Goal: Task Accomplishment & Management: Manage account settings

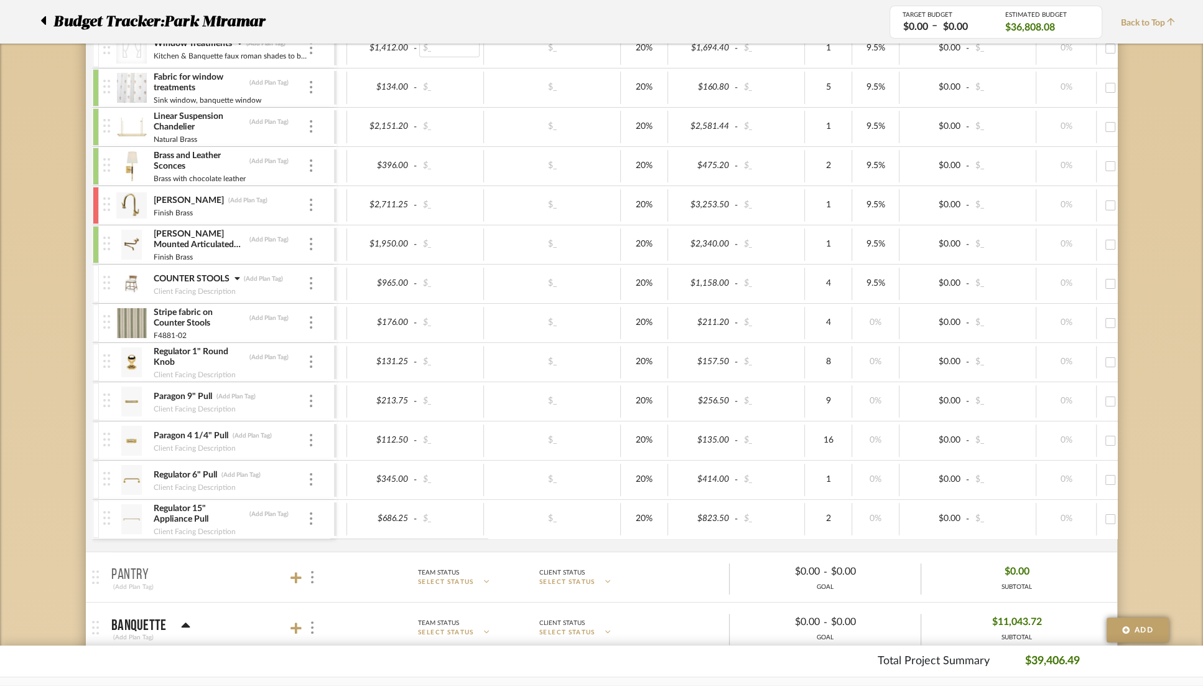
scroll to position [0, 261]
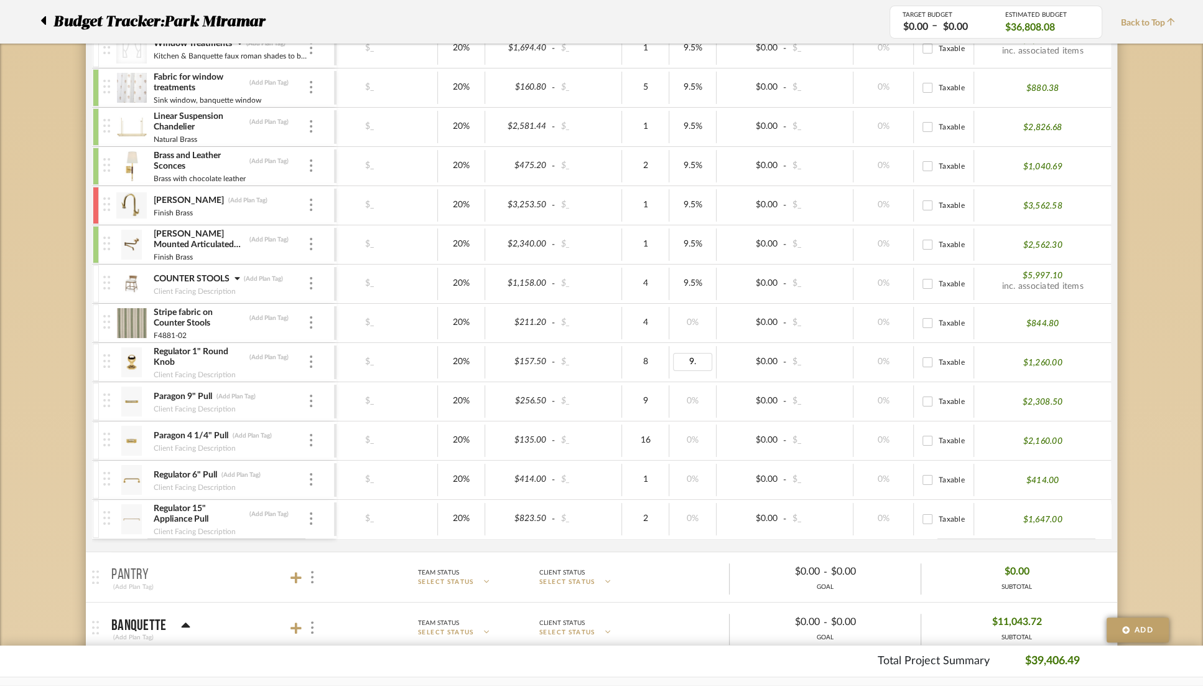
type input "9.5"
click at [727, 412] on div "$0.00 - $_" at bounding box center [785, 402] width 137 height 32
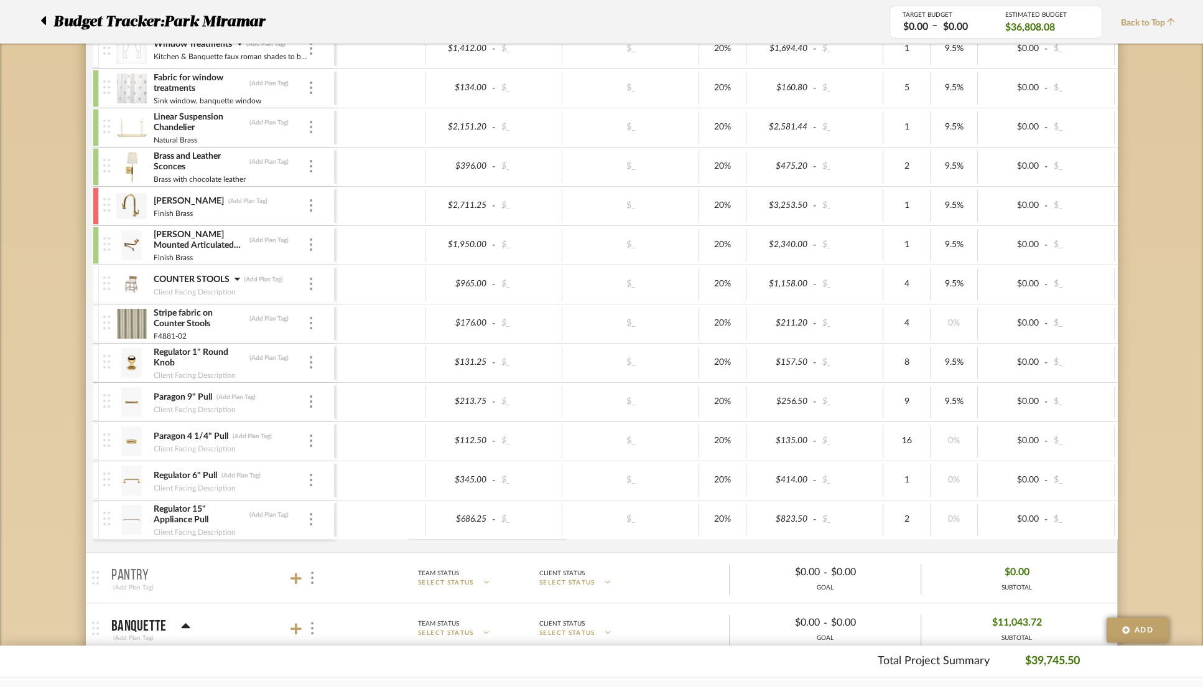
scroll to position [0, 28]
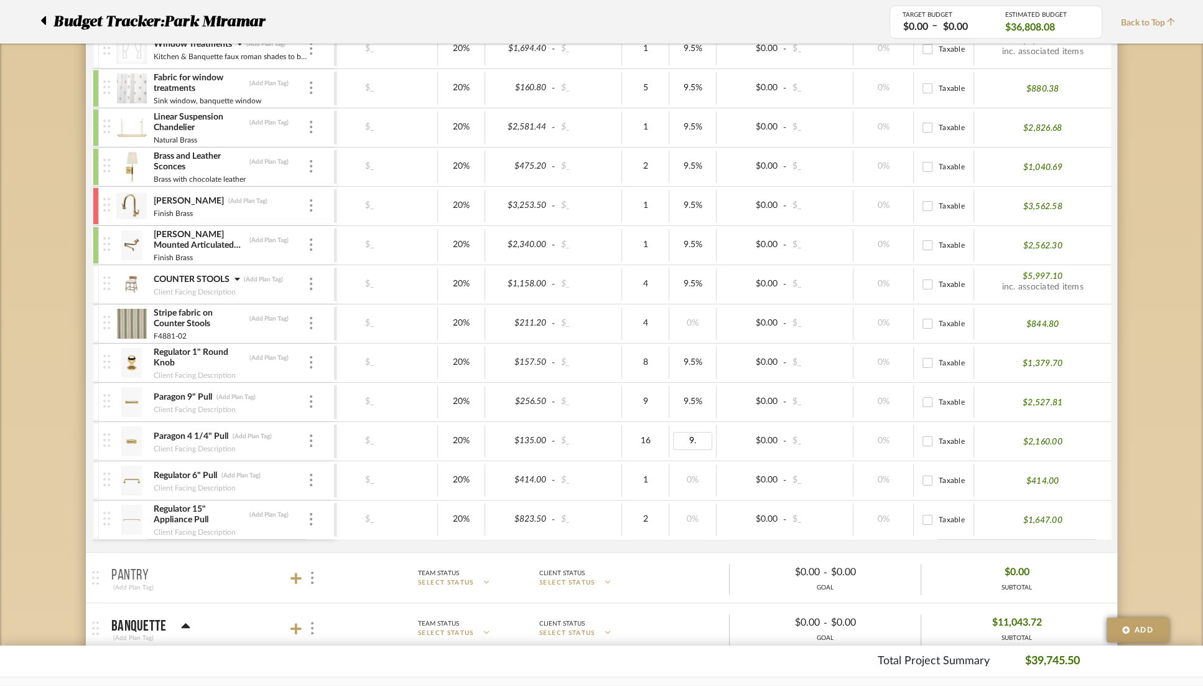
type input "9.5"
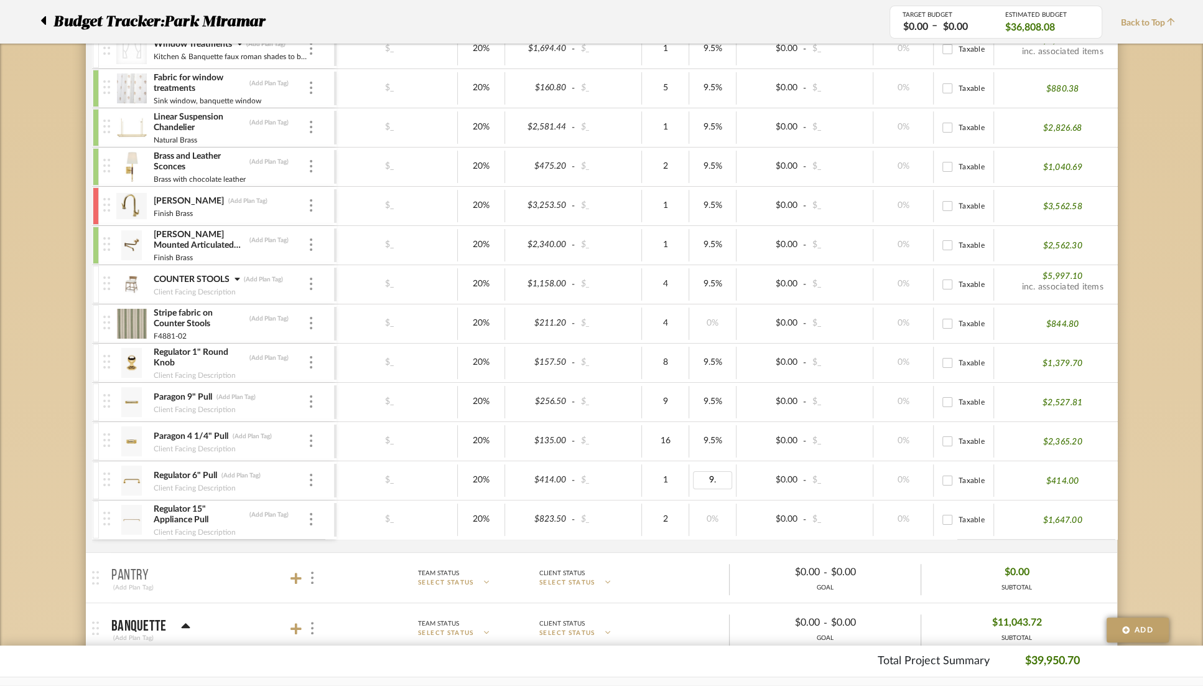
type input "9.5"
click at [734, 494] on div "$345.00 - $_ $_ 20% $414.00 - $_ 1 9.5% $0.00 - $_ 0% Taxable $453.33" at bounding box center [613, 480] width 1036 height 39
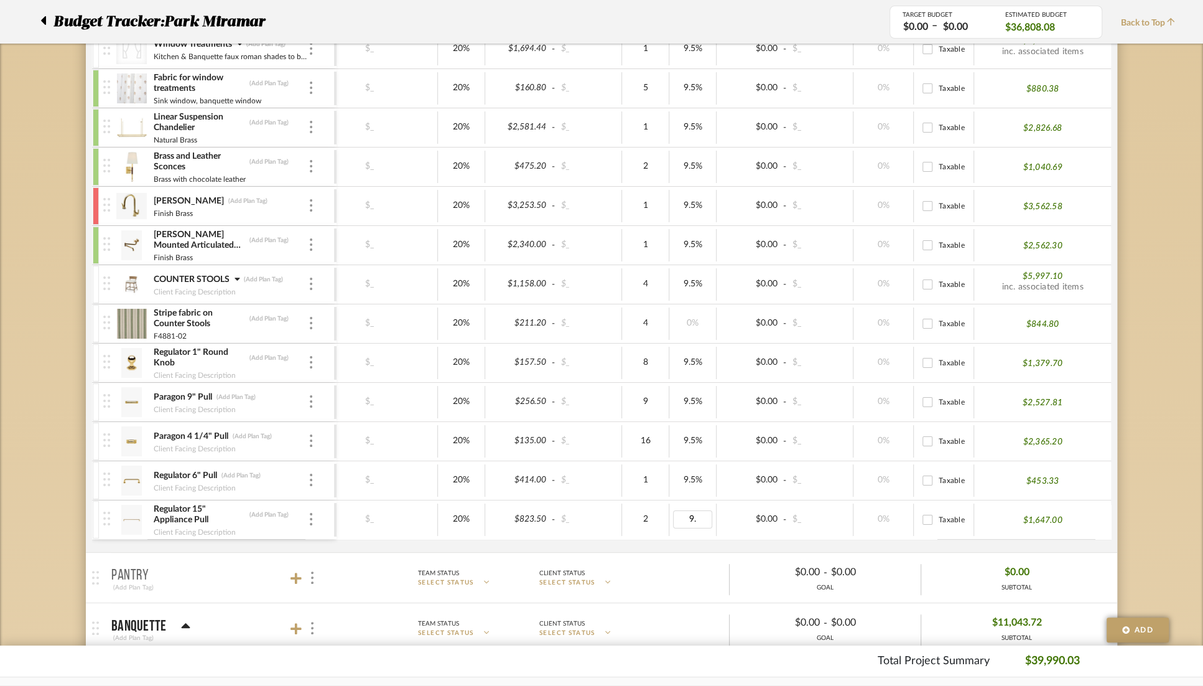
type input "9.5"
click at [715, 533] on div "$686.25 - $_ $_ 20% $823.50 - $_ 2 9.5% $0.00 - $_ 0% Taxable $1,647.00" at bounding box center [593, 519] width 1036 height 39
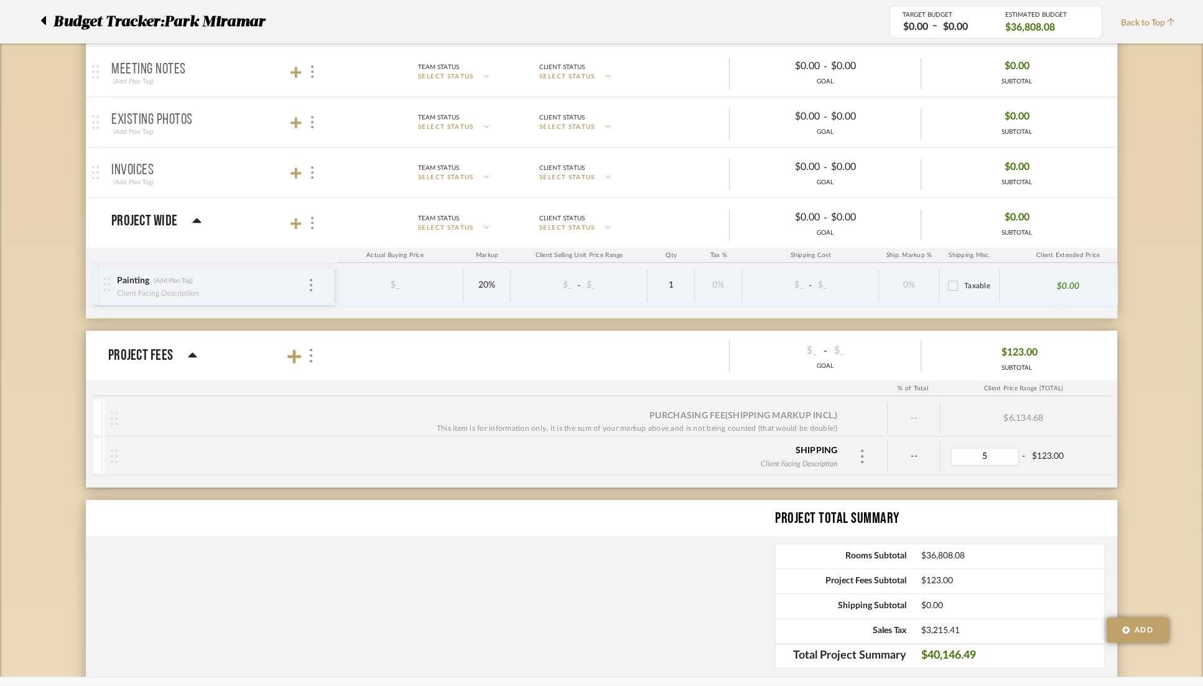
type input "50"
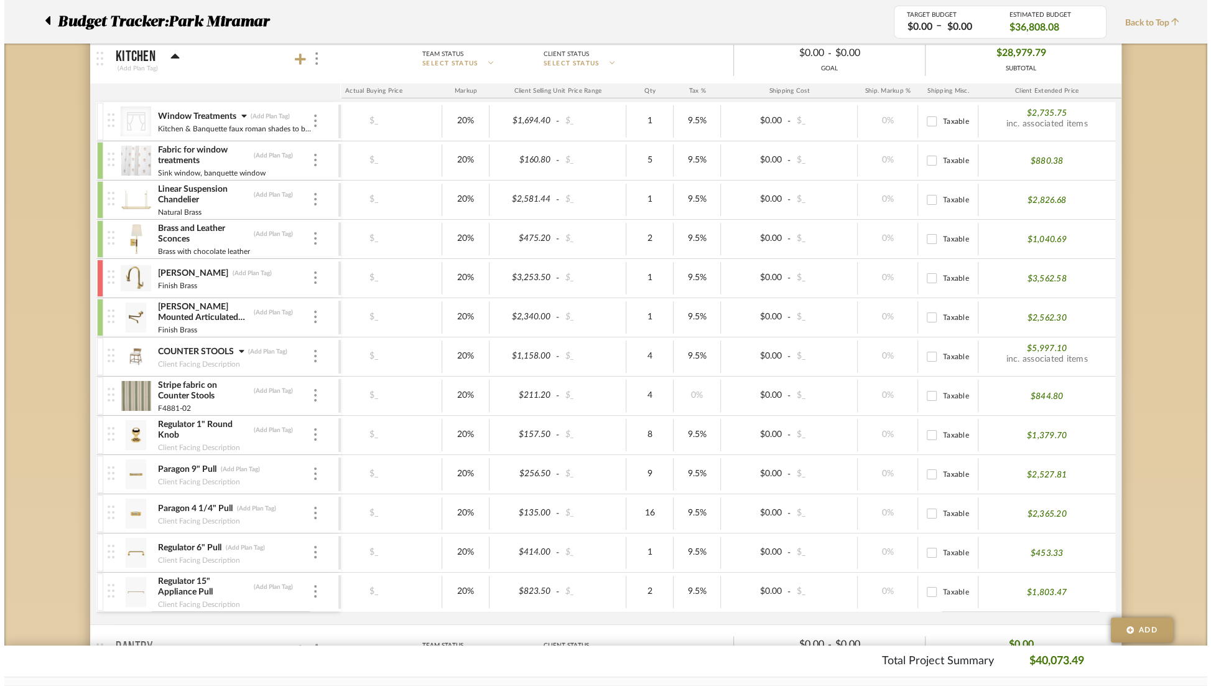
scroll to position [0, 0]
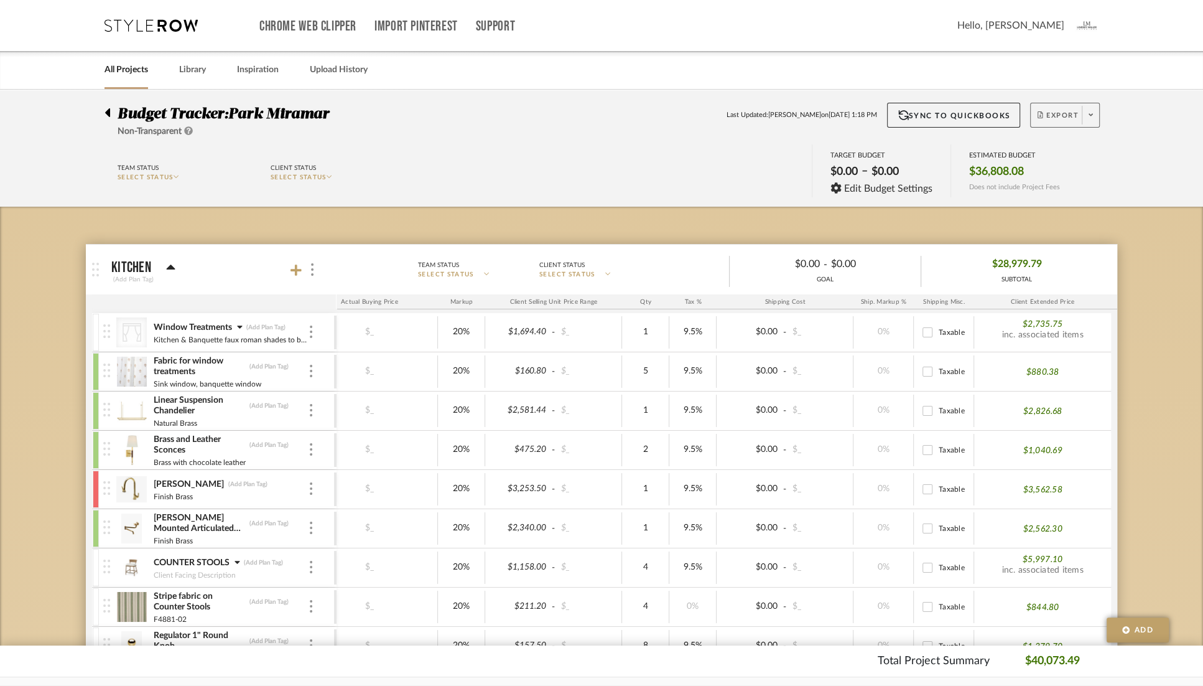
click at [1089, 117] on icon at bounding box center [1091, 114] width 4 height 7
click at [1048, 146] on span "Export PDF" at bounding box center [1087, 150] width 93 height 11
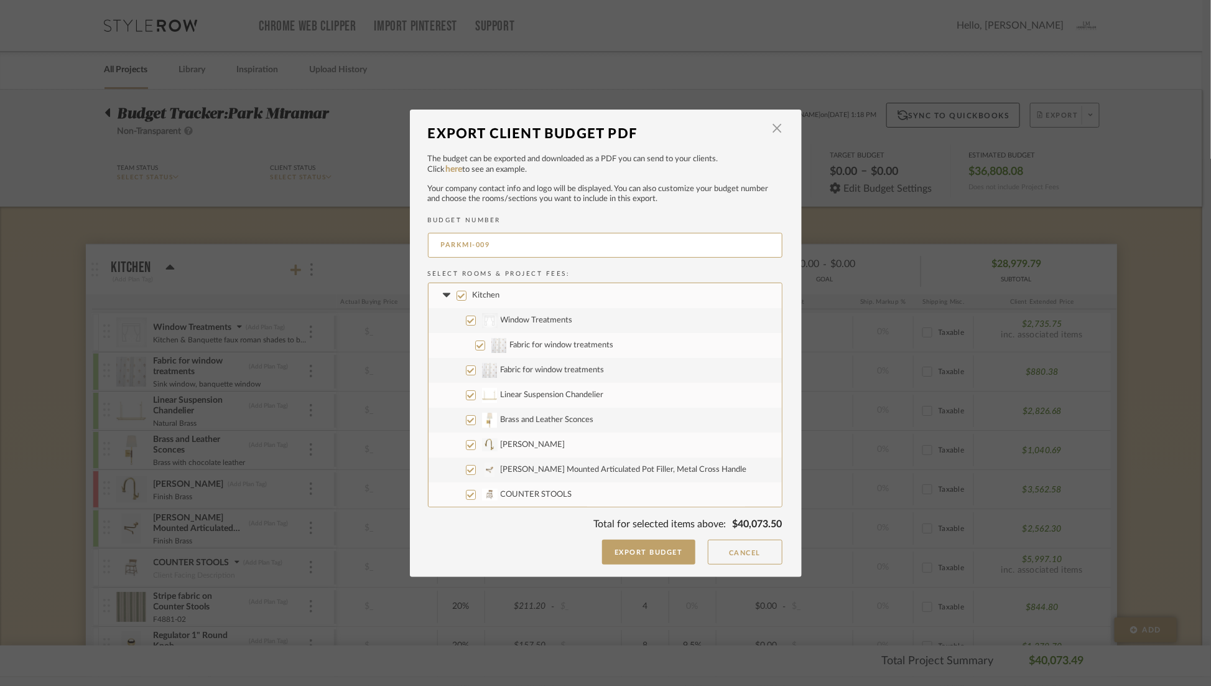
click at [457, 298] on input "Kitchen" at bounding box center [462, 296] width 10 height 10
checkbox input "false"
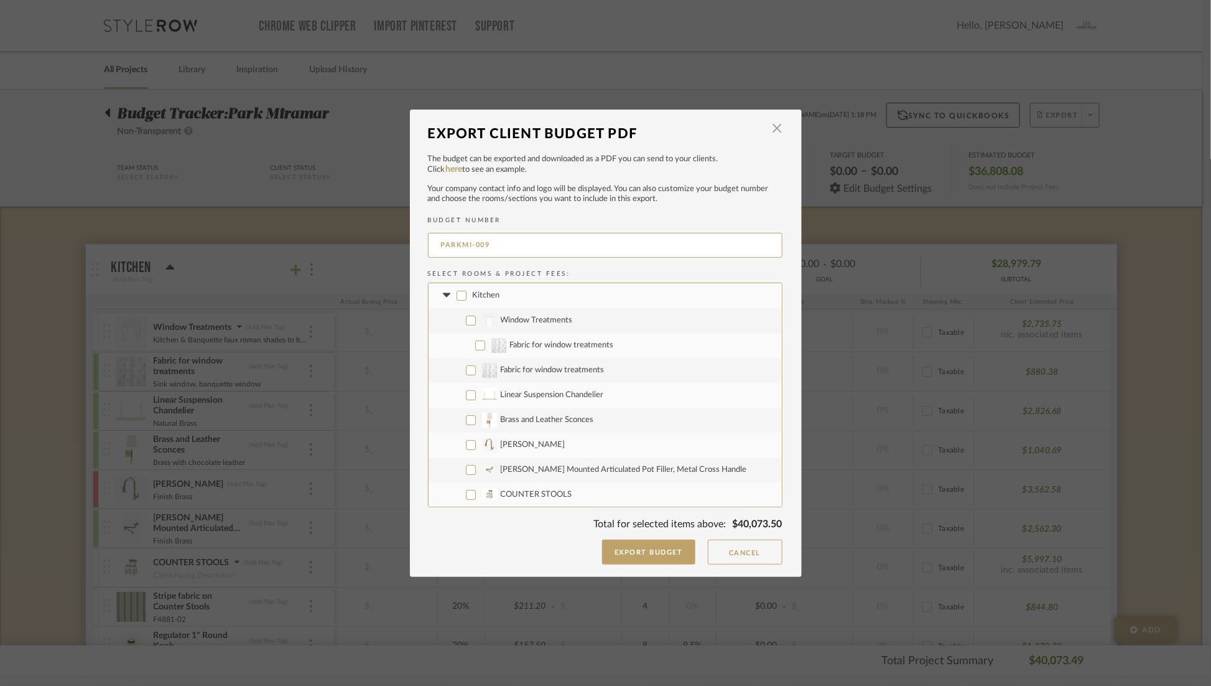
checkbox input "false"
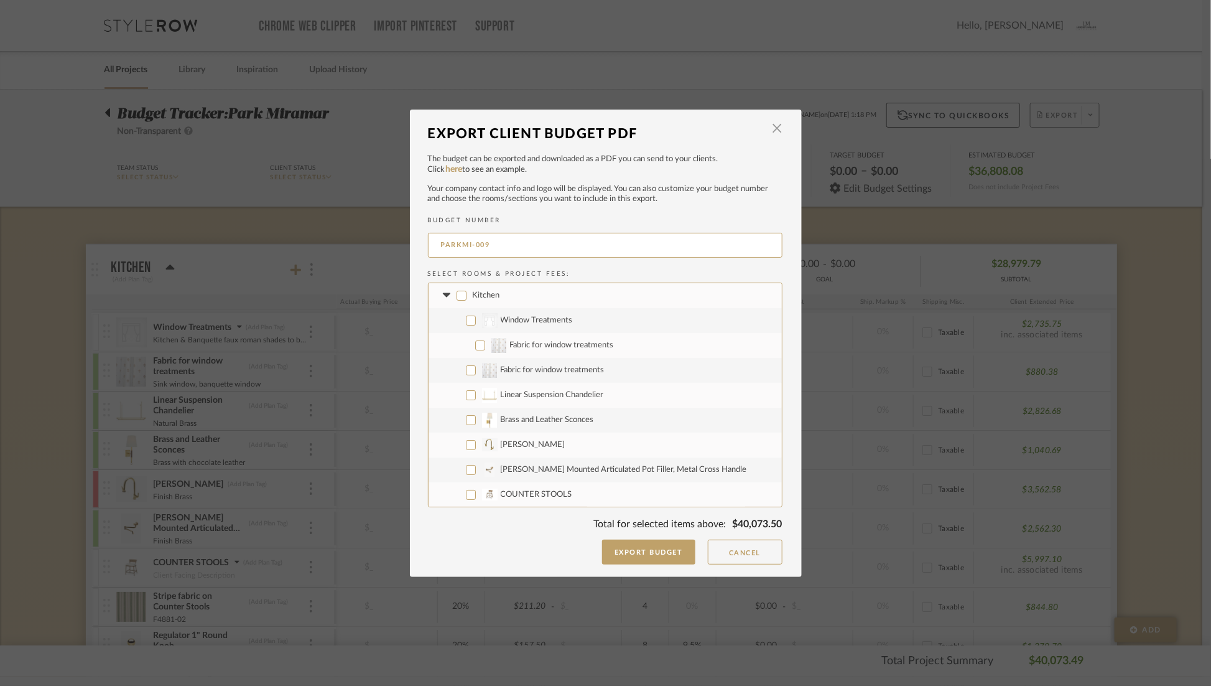
checkbox input "false"
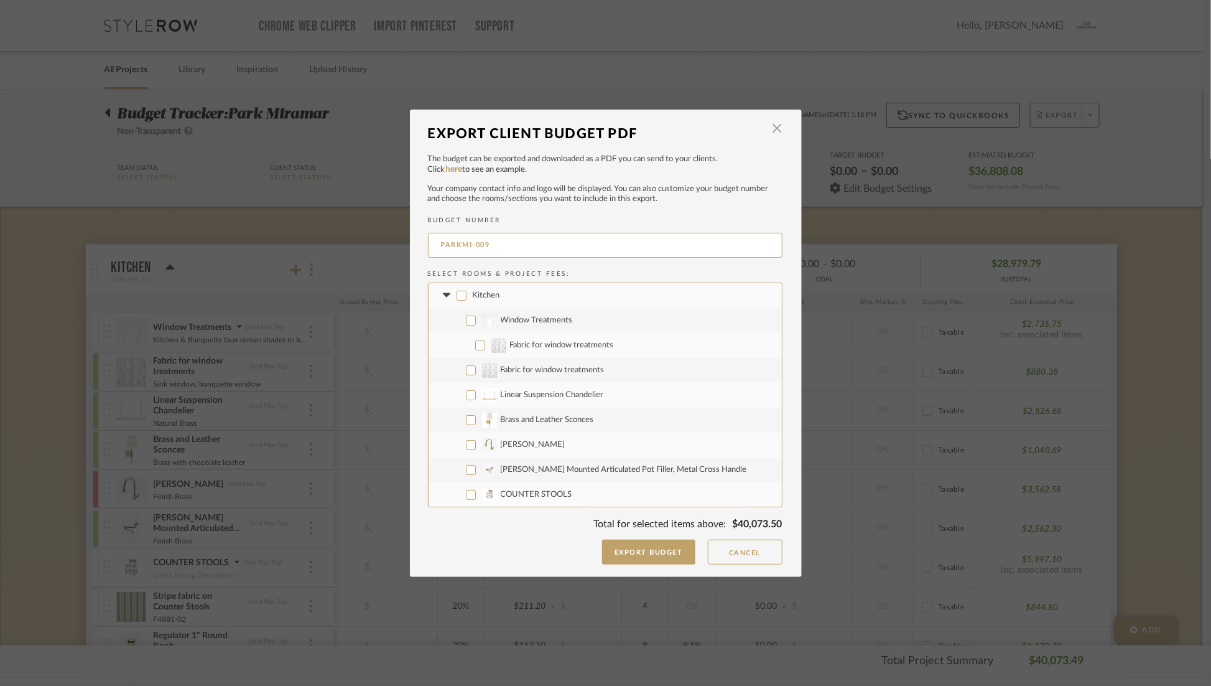
checkbox input "false"
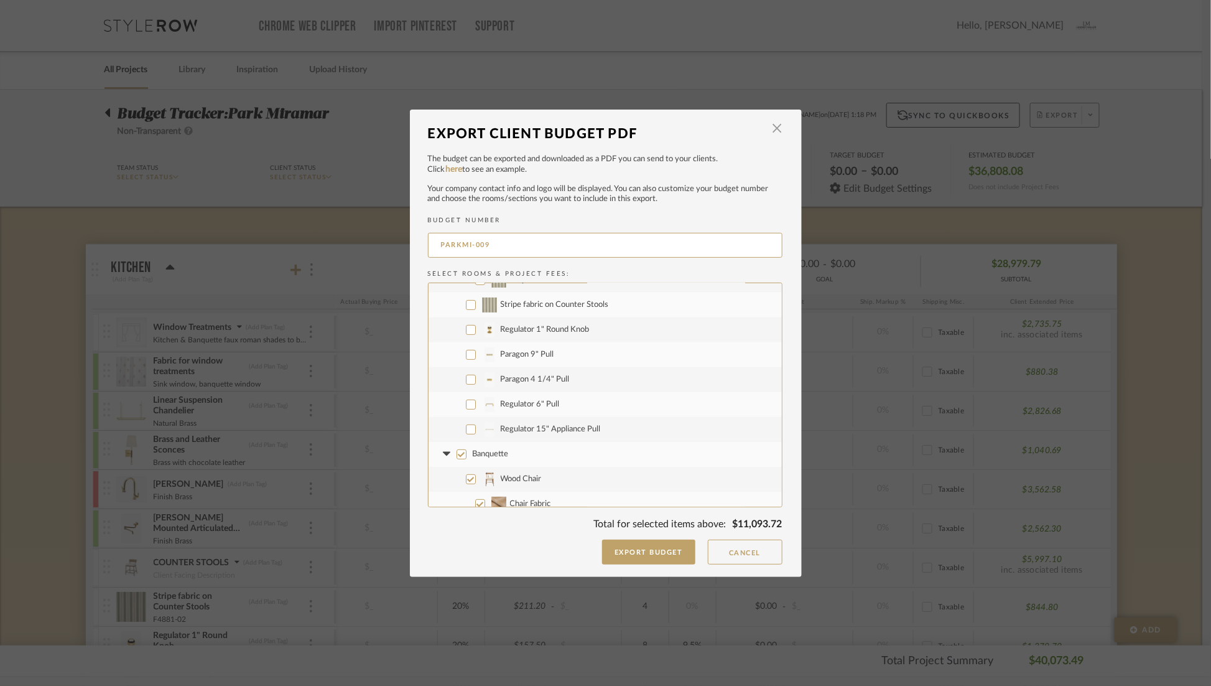
scroll to position [241, 0]
click at [466, 329] on input "Regulator 1" Round Knob" at bounding box center [471, 328] width 10 height 10
checkbox input "true"
click at [466, 352] on input "Paragon 9" Pull" at bounding box center [471, 353] width 10 height 10
checkbox input "true"
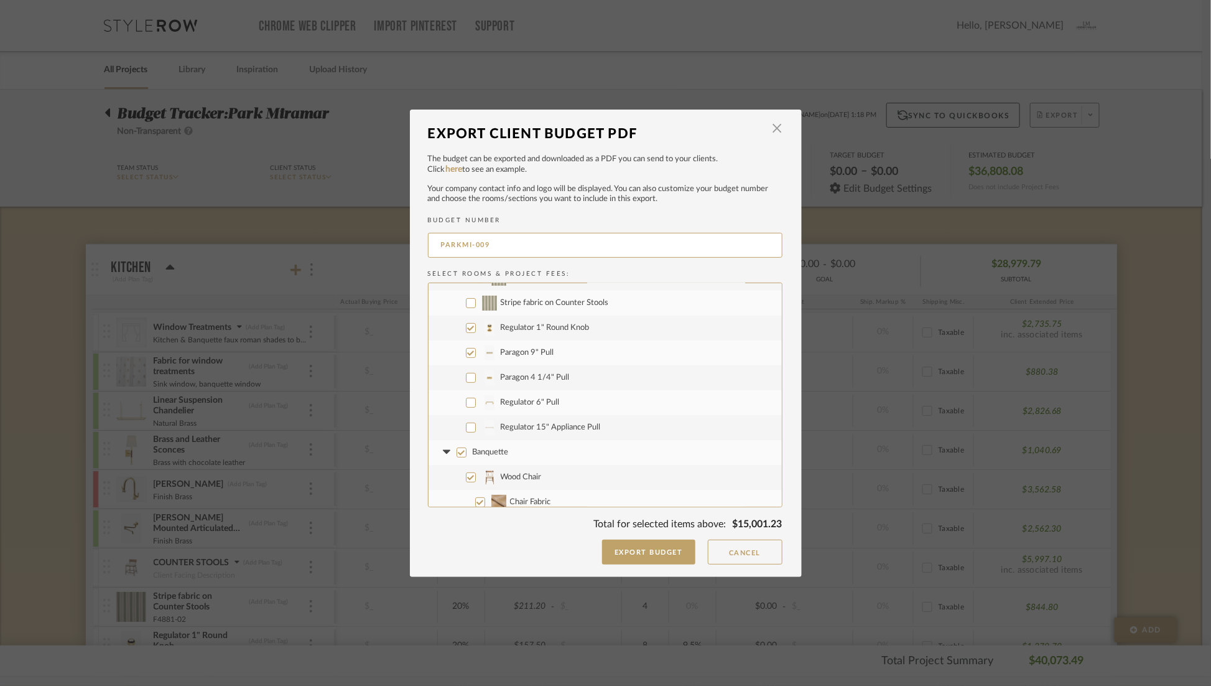
click at [466, 375] on input "Paragon 4 1/4" Pull" at bounding box center [471, 378] width 10 height 10
checkbox input "true"
click at [466, 404] on input "Regulator 6" Pull" at bounding box center [471, 403] width 10 height 10
checkbox input "true"
click at [466, 429] on input "Regulator 15" Appliance Pull" at bounding box center [471, 427] width 10 height 10
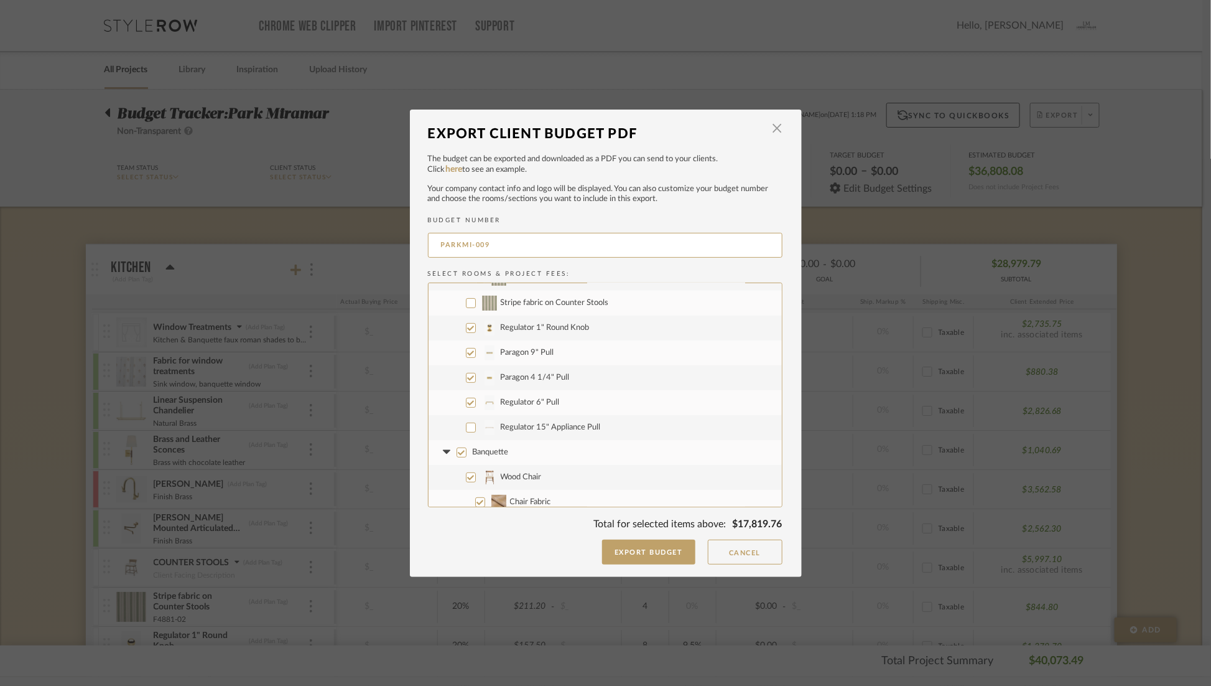
checkbox input "true"
click at [458, 450] on input "Banquette" at bounding box center [462, 452] width 10 height 10
checkbox input "false"
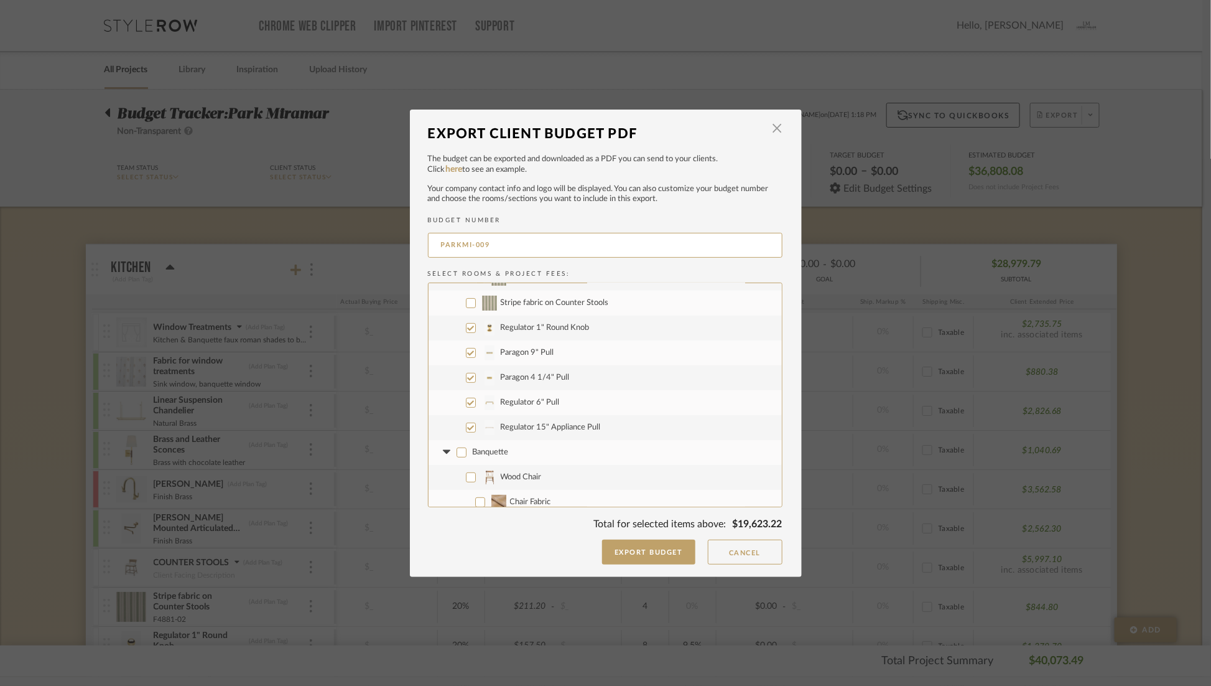
checkbox input "false"
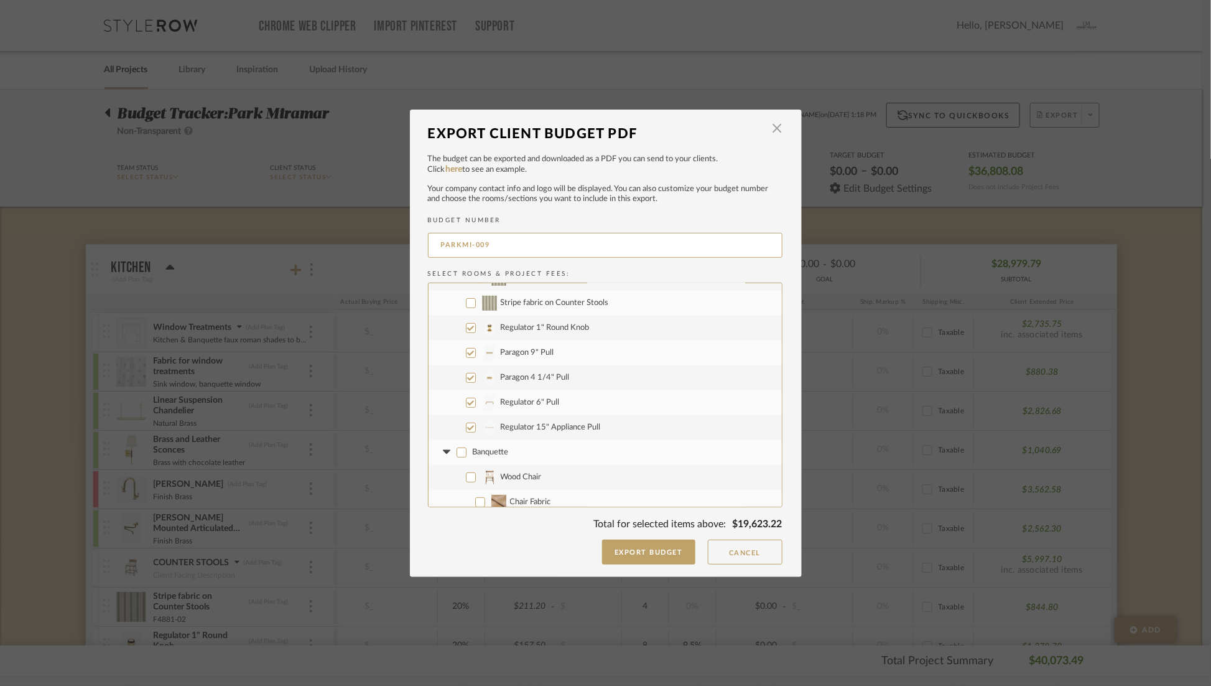
checkbox input "false"
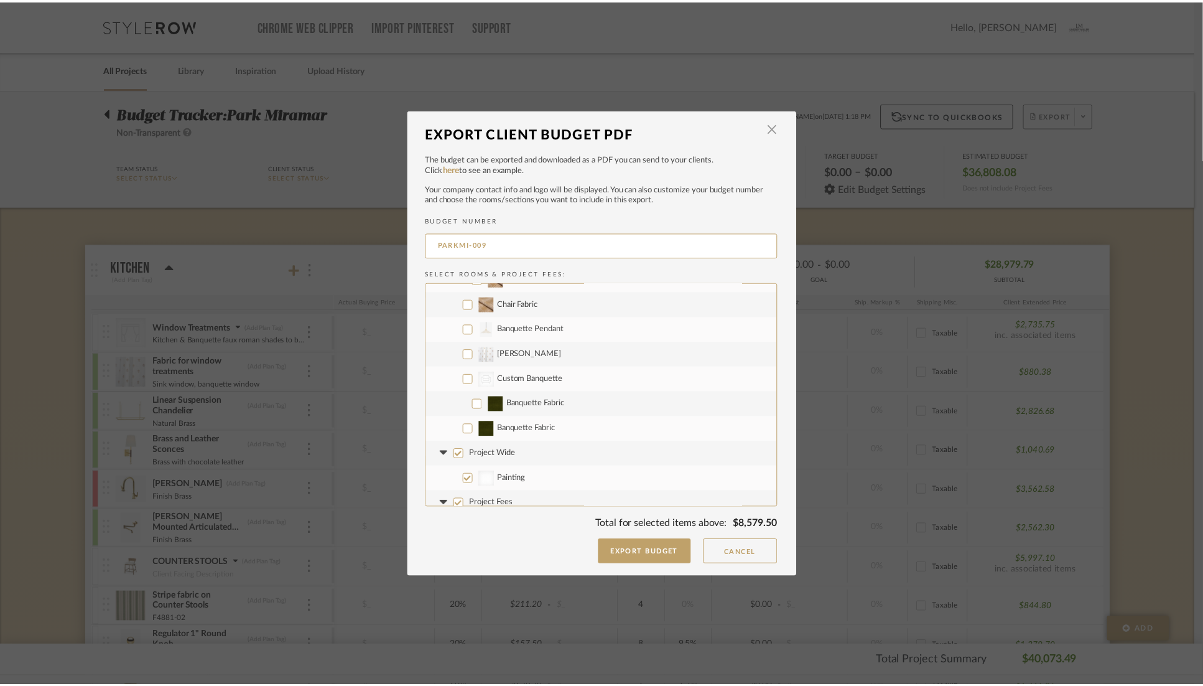
scroll to position [498, 0]
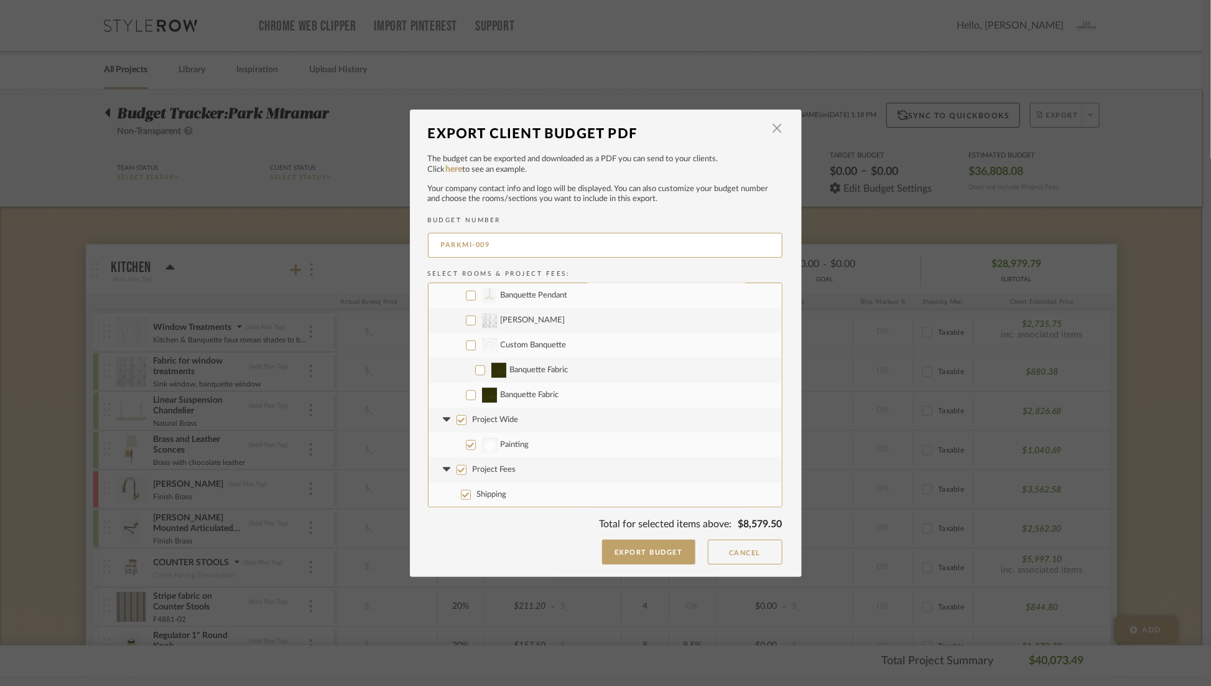
click at [457, 420] on input "Project Wide" at bounding box center [462, 420] width 10 height 10
checkbox input "false"
click at [658, 551] on button "Export Budget" at bounding box center [648, 551] width 93 height 25
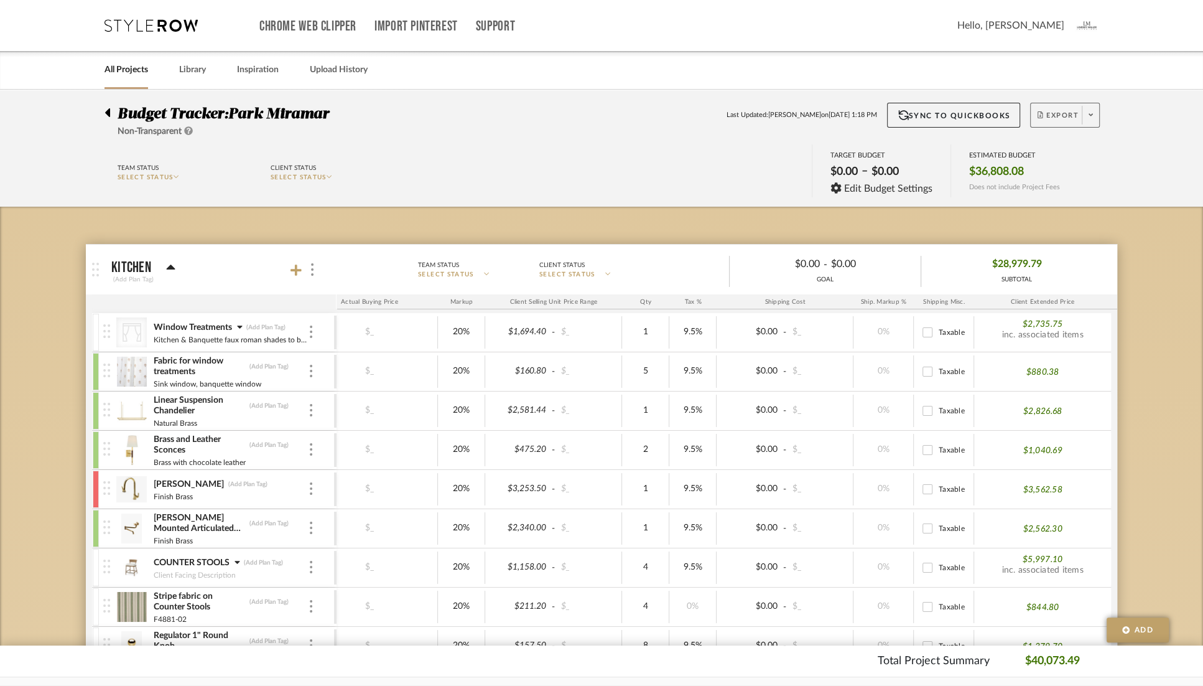
click at [109, 114] on icon at bounding box center [107, 112] width 5 height 9
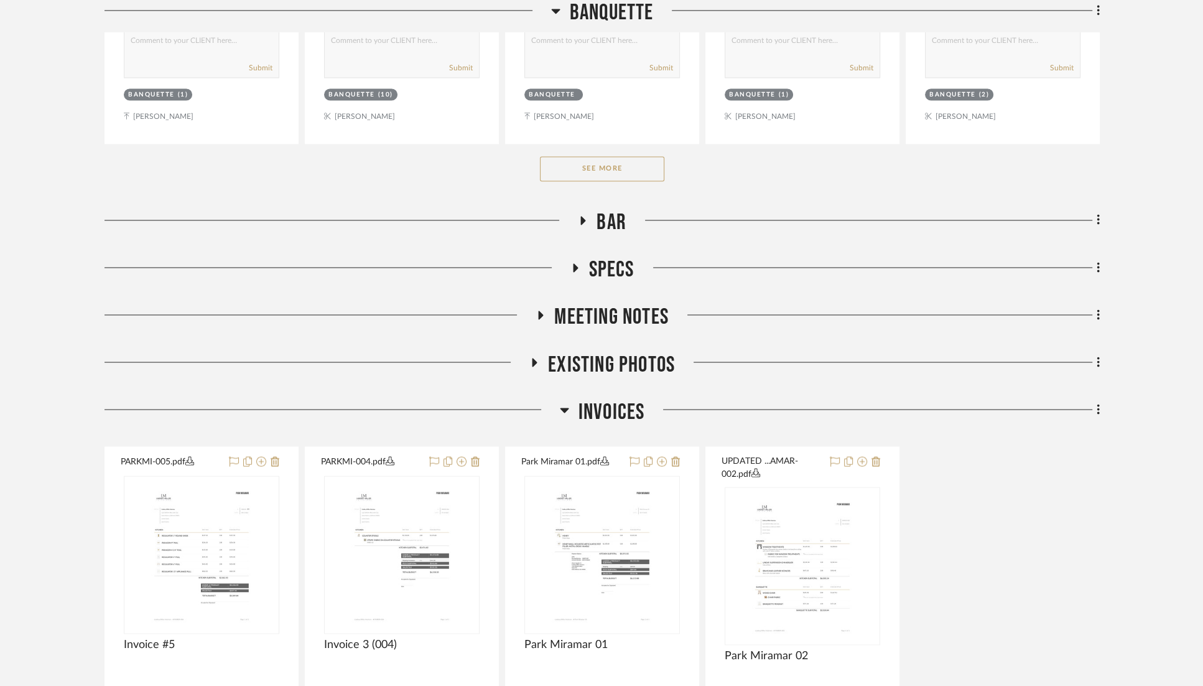
scroll to position [2454, 0]
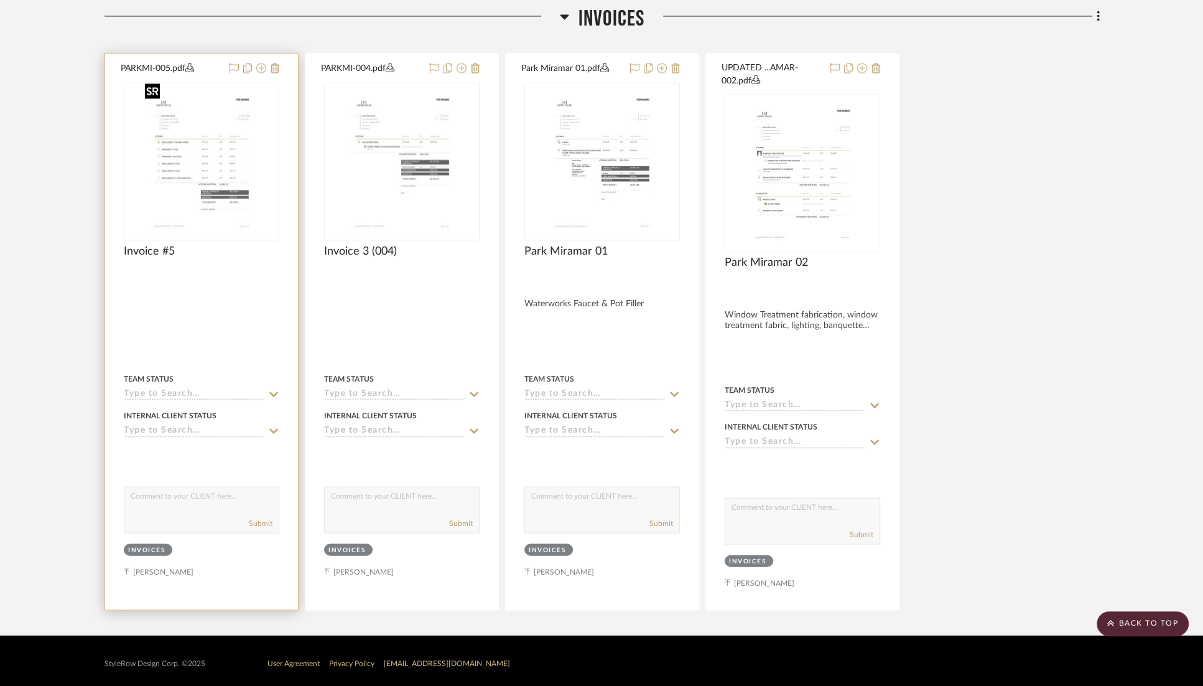
click at [213, 149] on img "0" at bounding box center [202, 162] width 122 height 156
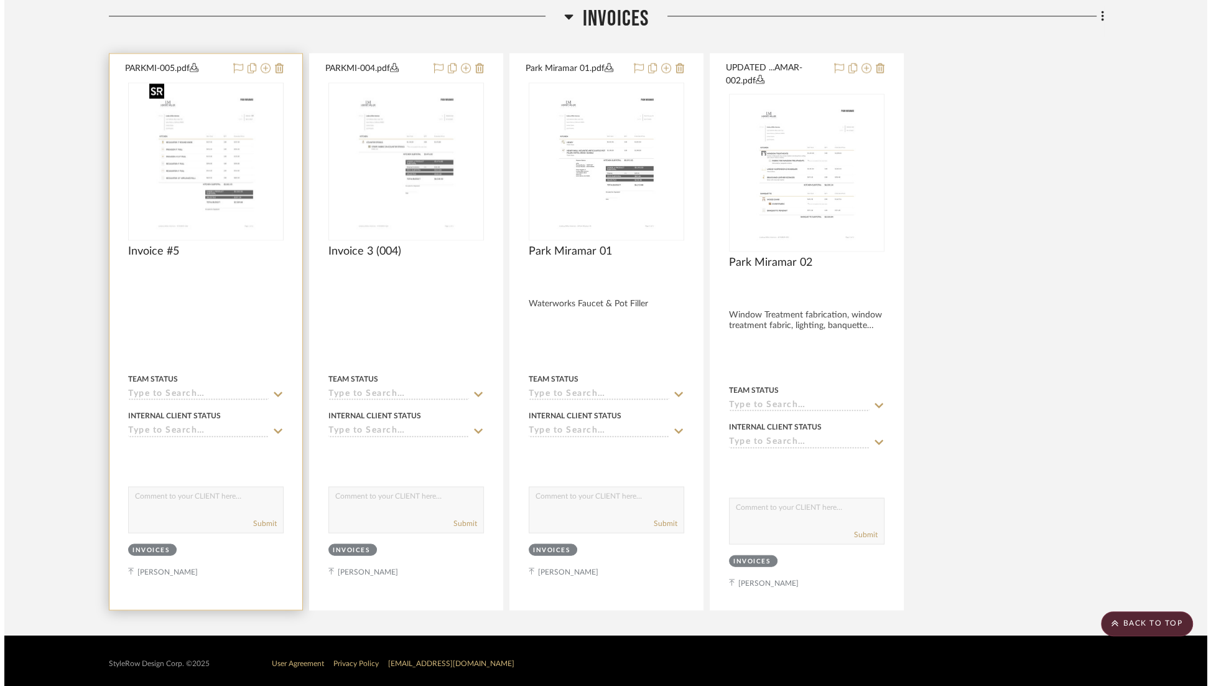
scroll to position [0, 0]
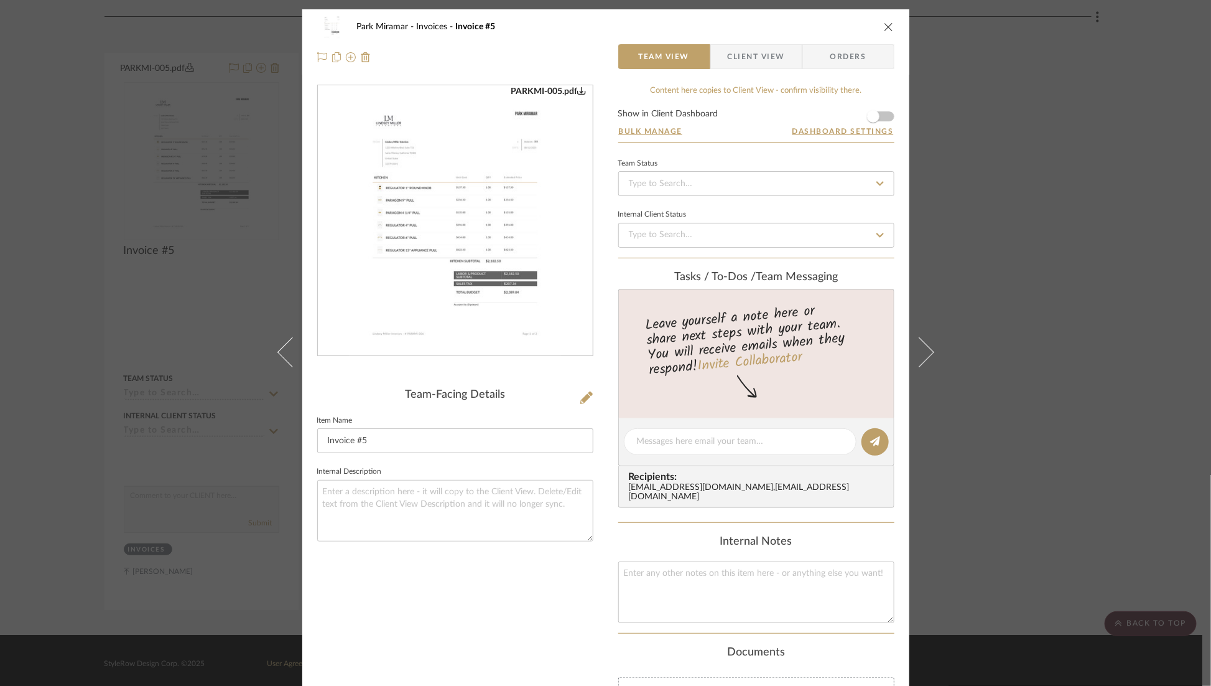
click at [544, 87] on div "PARKMI-005.pdf" at bounding box center [548, 91] width 75 height 11
click at [886, 27] on icon "close" at bounding box center [889, 27] width 10 height 10
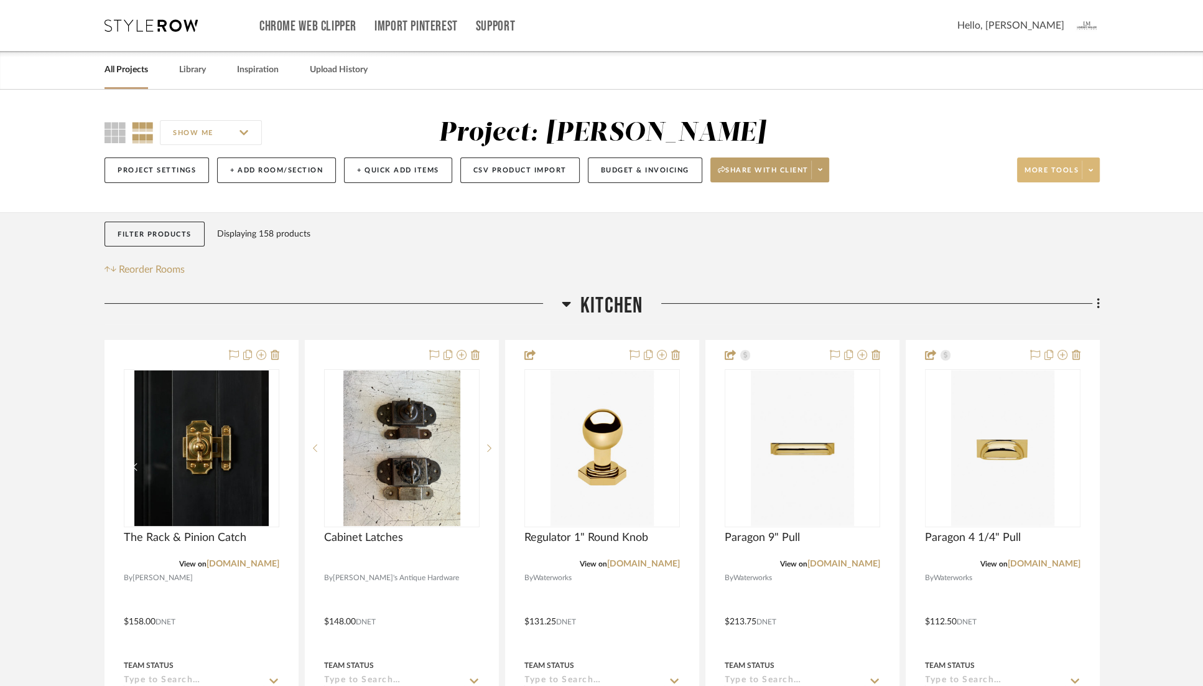
click at [1095, 169] on span at bounding box center [1090, 170] width 17 height 19
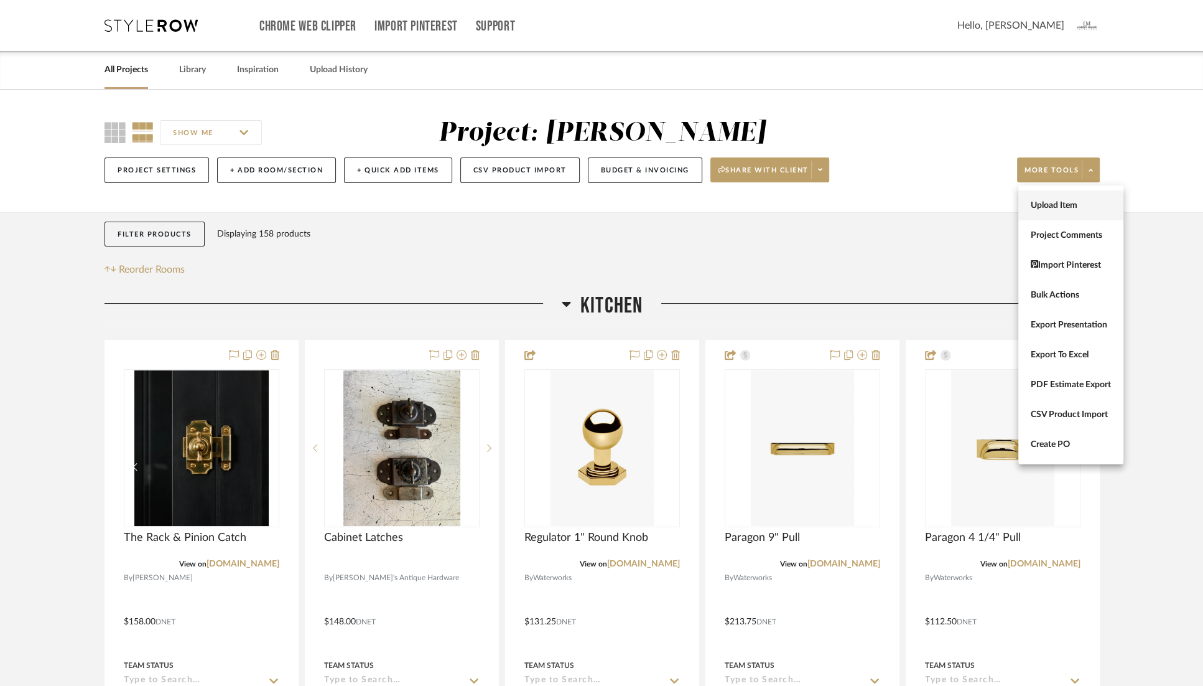
click at [1065, 209] on span "Upload Item" at bounding box center [1071, 205] width 80 height 11
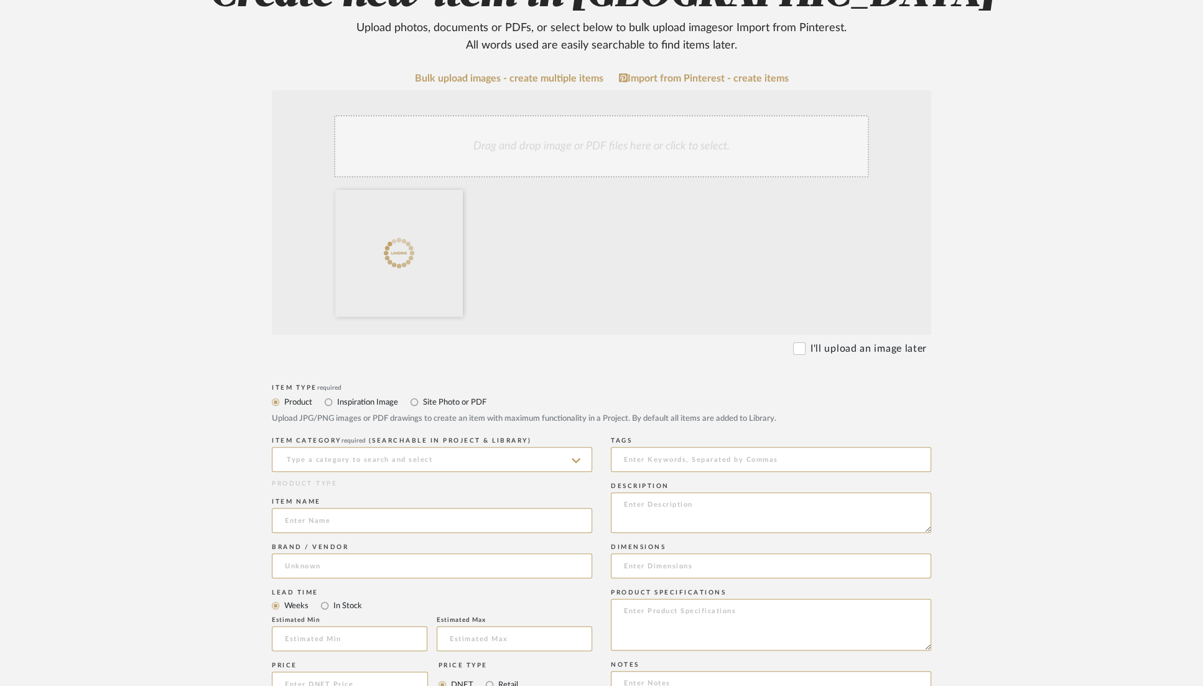
scroll to position [347, 0]
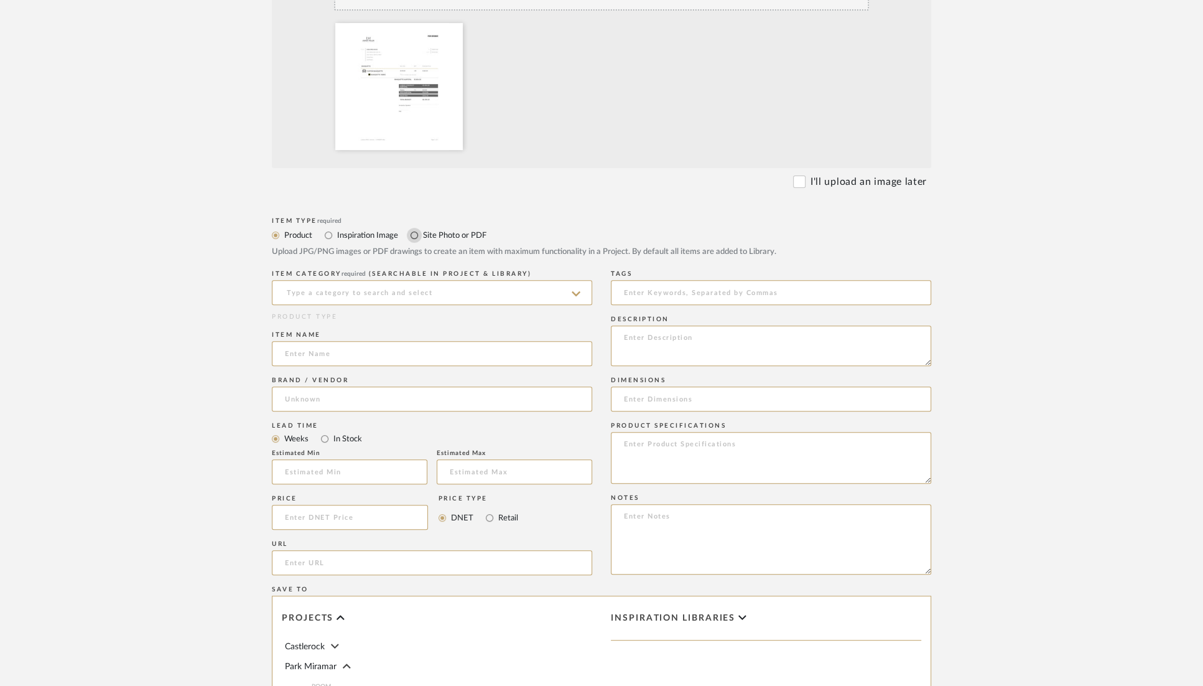
click at [414, 238] on input "Site Photo or PDF" at bounding box center [414, 235] width 15 height 15
radio input "true"
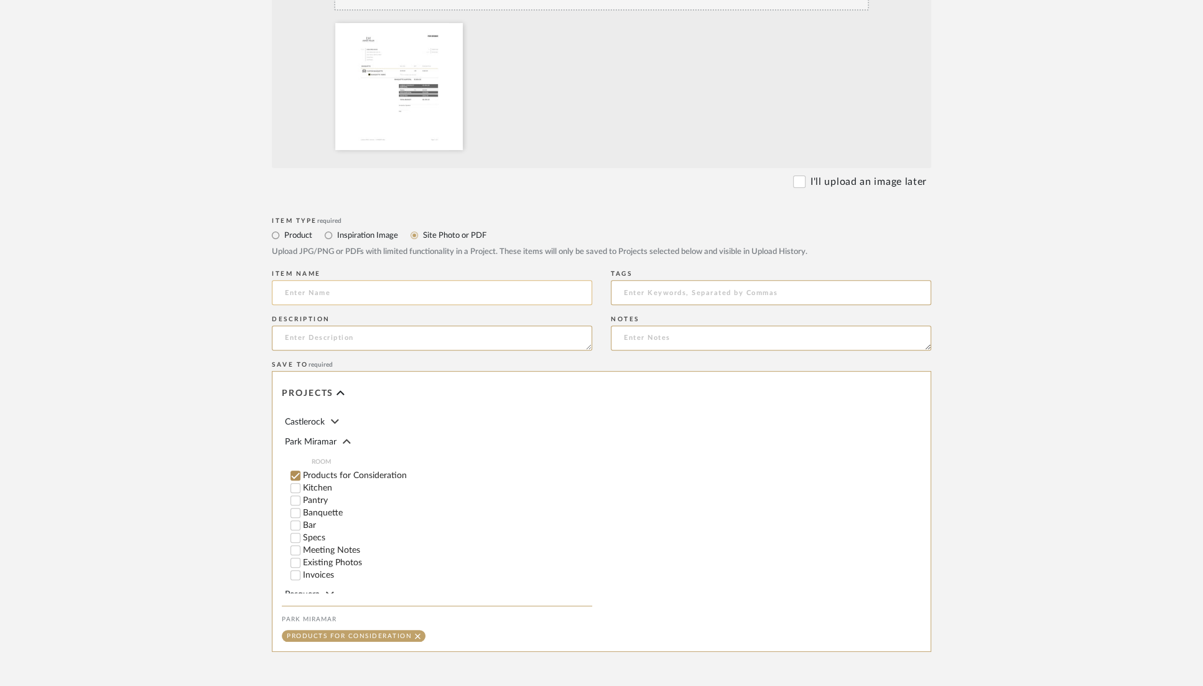
click at [370, 291] on input at bounding box center [432, 292] width 320 height 25
type input "Invoice #6"
click at [296, 549] on input "Invoices" at bounding box center [295, 552] width 12 height 12
checkbox input "false"
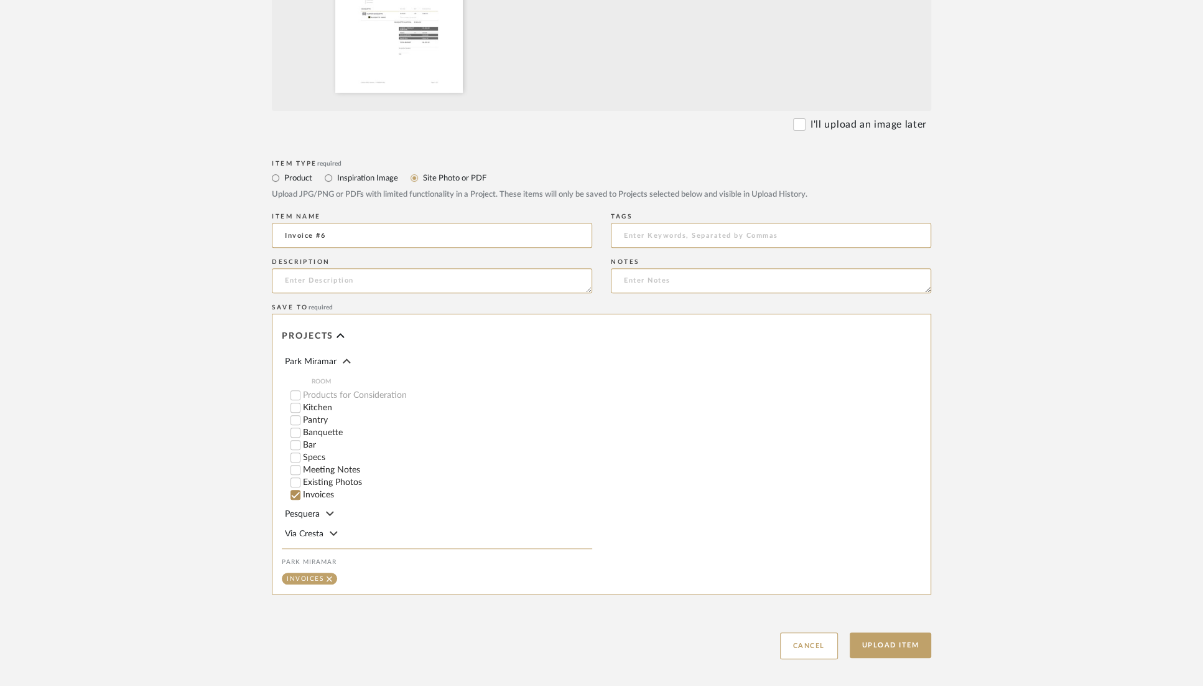
scroll to position [464, 0]
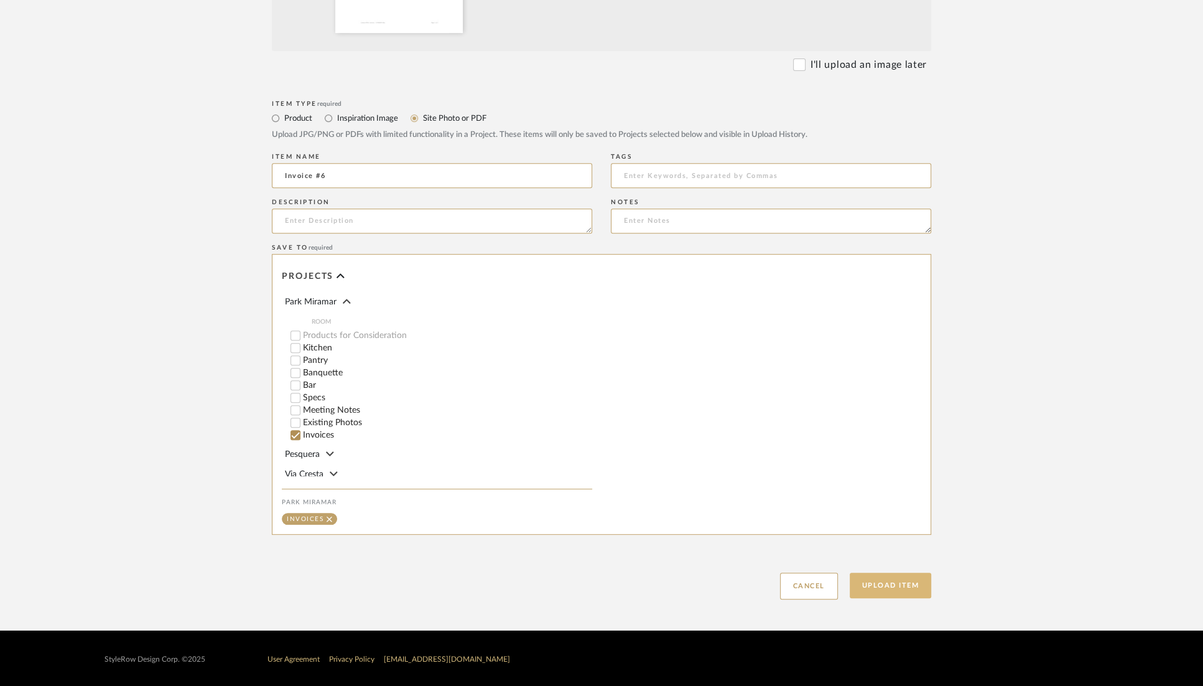
click at [899, 582] on button "Upload Item" at bounding box center [891, 585] width 82 height 26
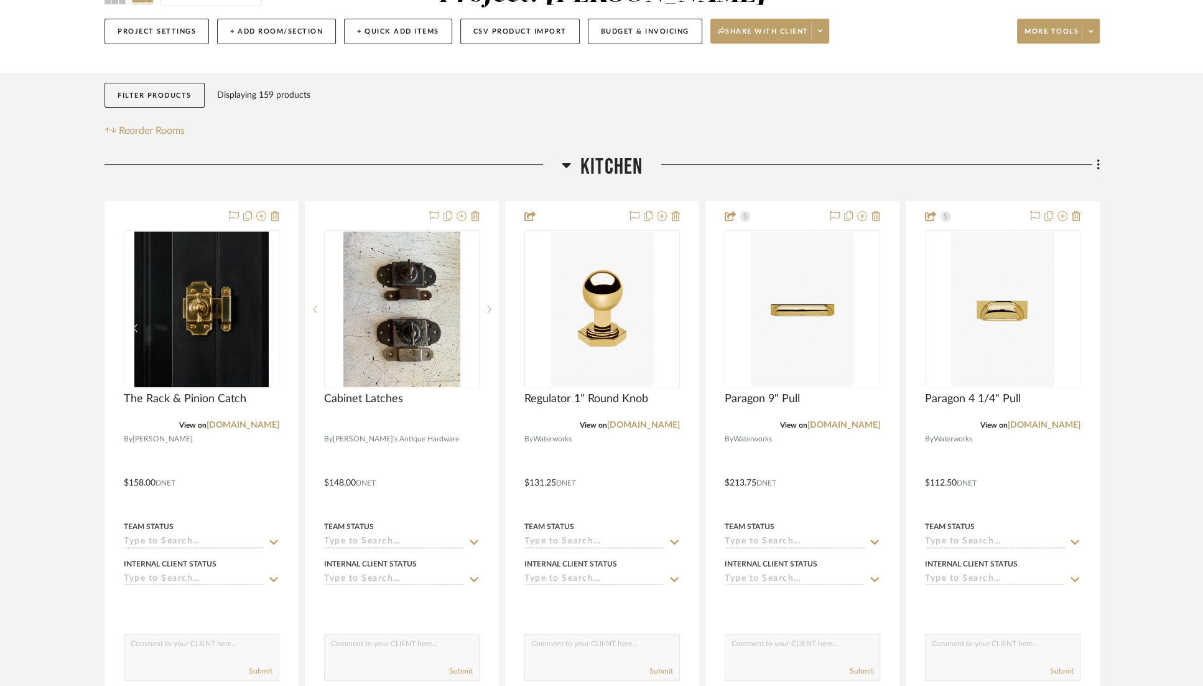
scroll to position [266, 0]
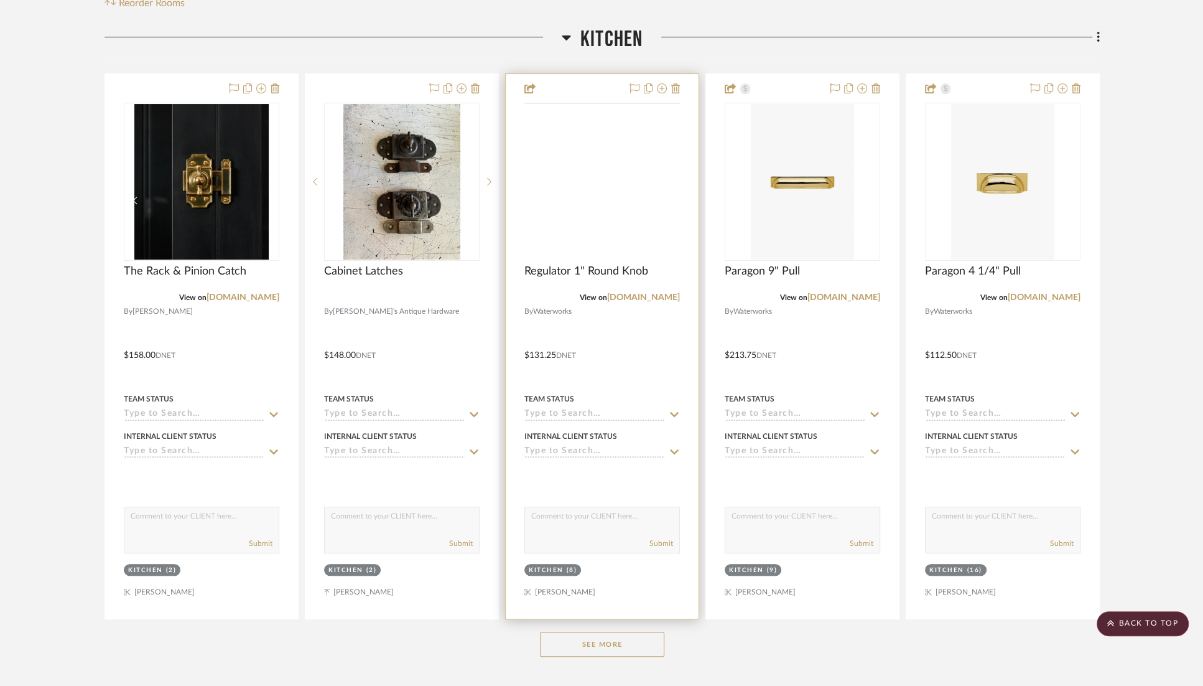
click at [0, 0] on img at bounding box center [0, 0] width 0 height 0
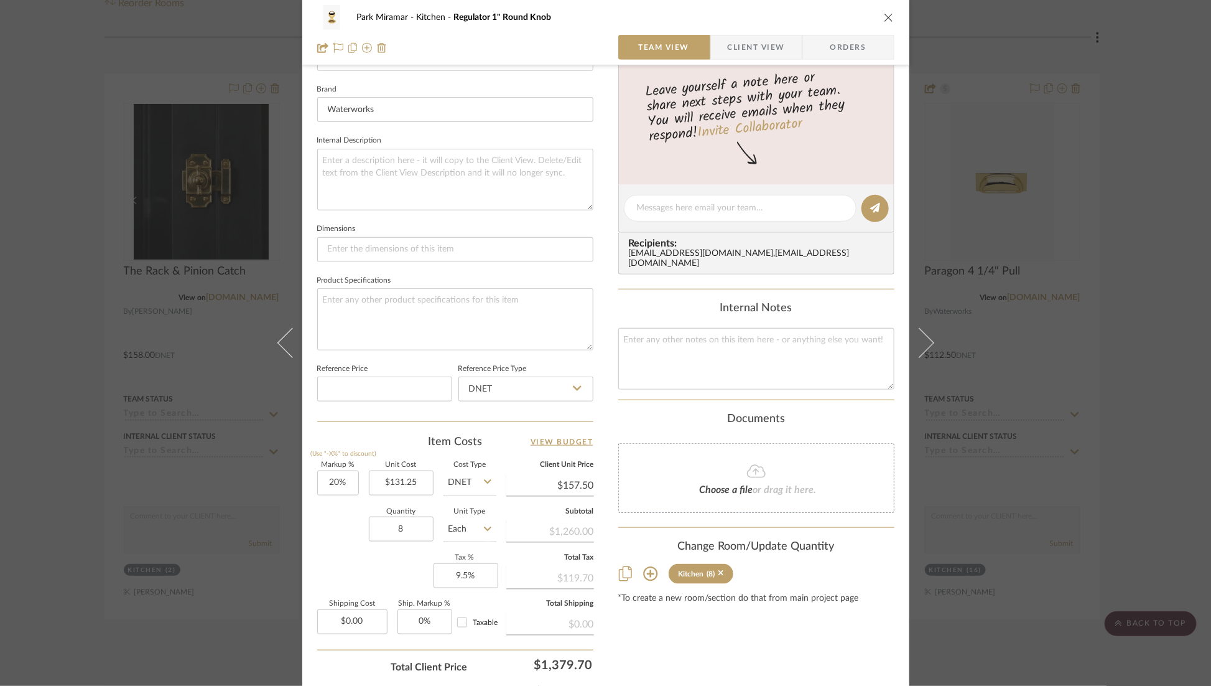
scroll to position [470, 0]
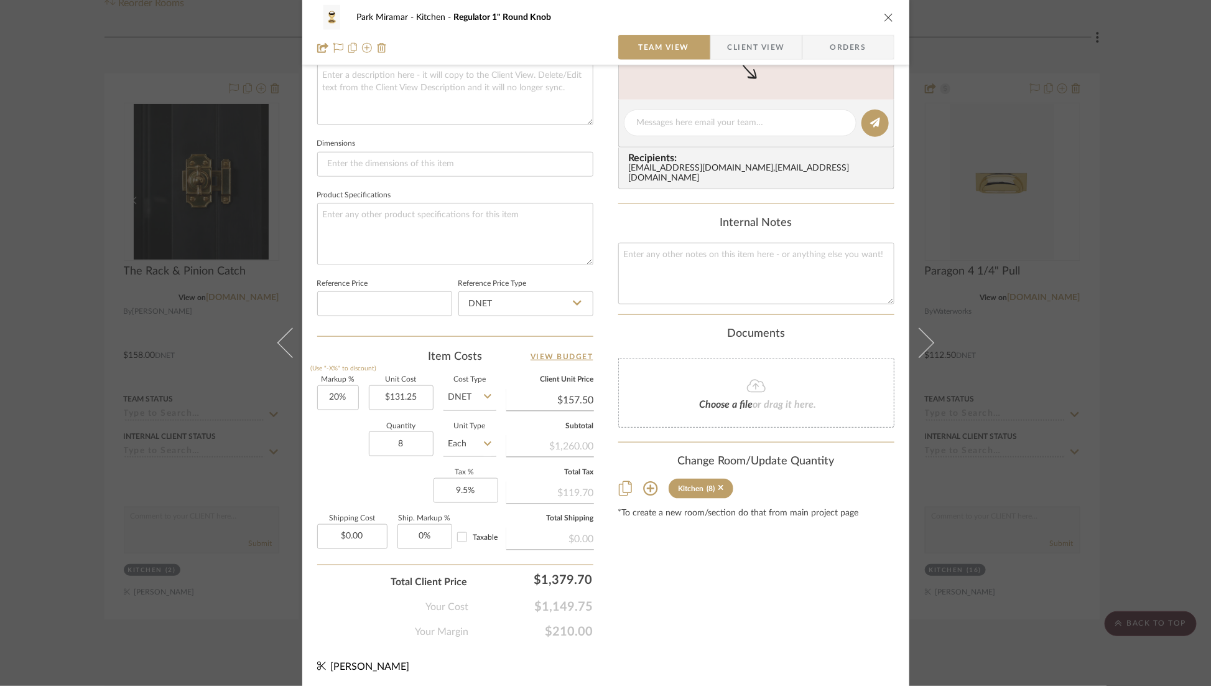
click at [604, 289] on div "Park Miramar Kitchen Regulator 1" Round Knob Team View Client View Orders Team-…" at bounding box center [605, 114] width 607 height 1149
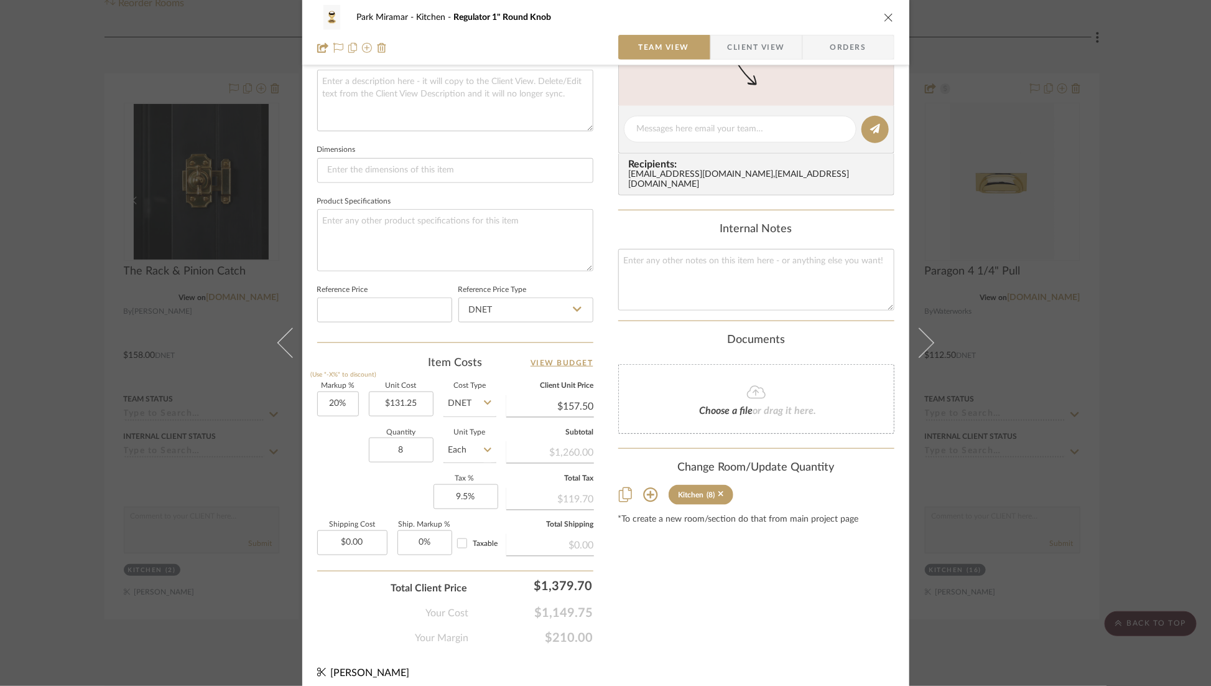
scroll to position [0, 0]
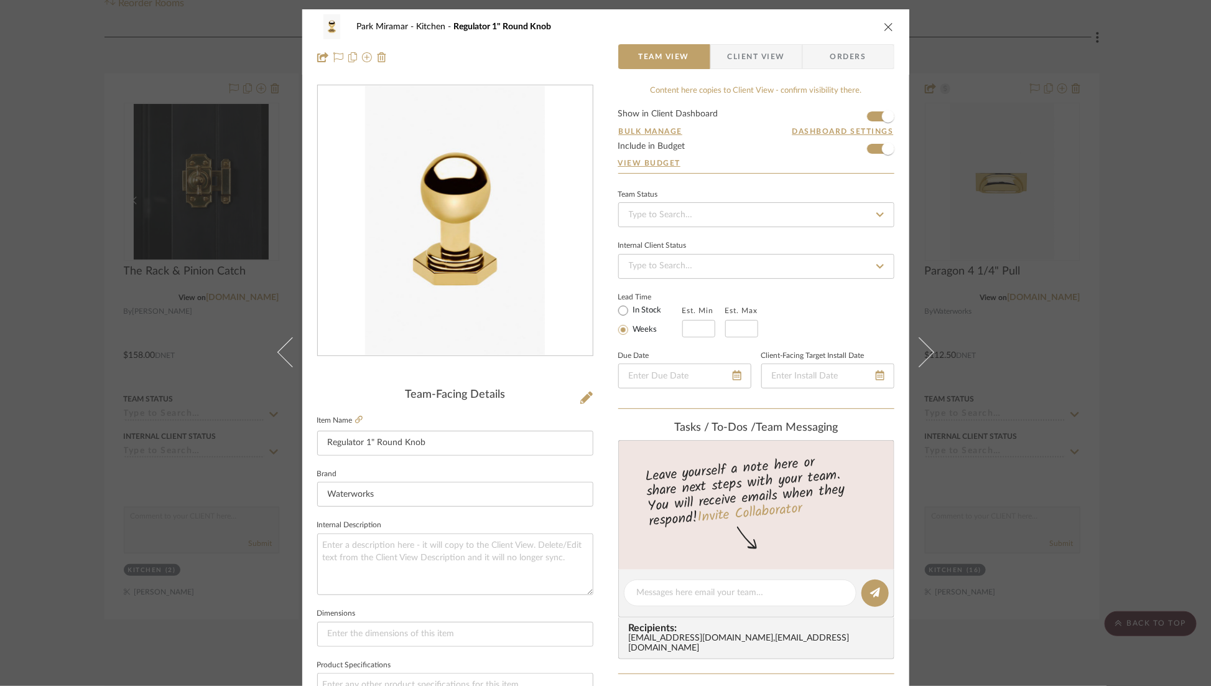
click at [885, 26] on icon "close" at bounding box center [889, 27] width 10 height 10
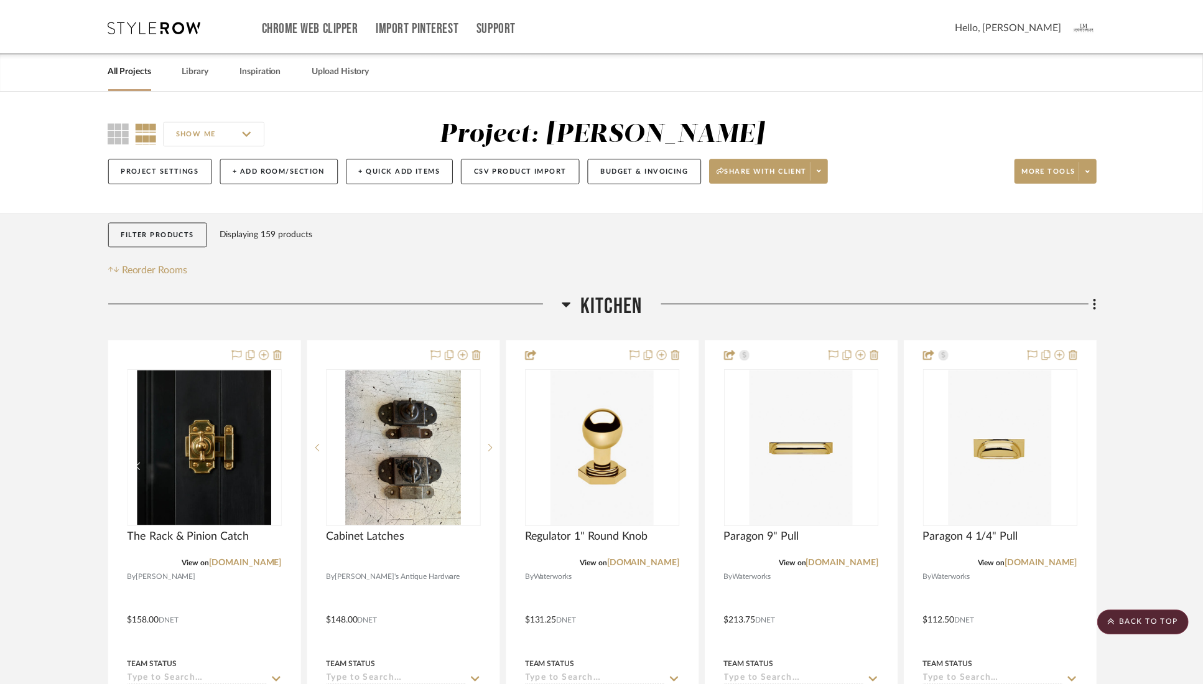
scroll to position [266, 0]
